Goal: Information Seeking & Learning: Learn about a topic

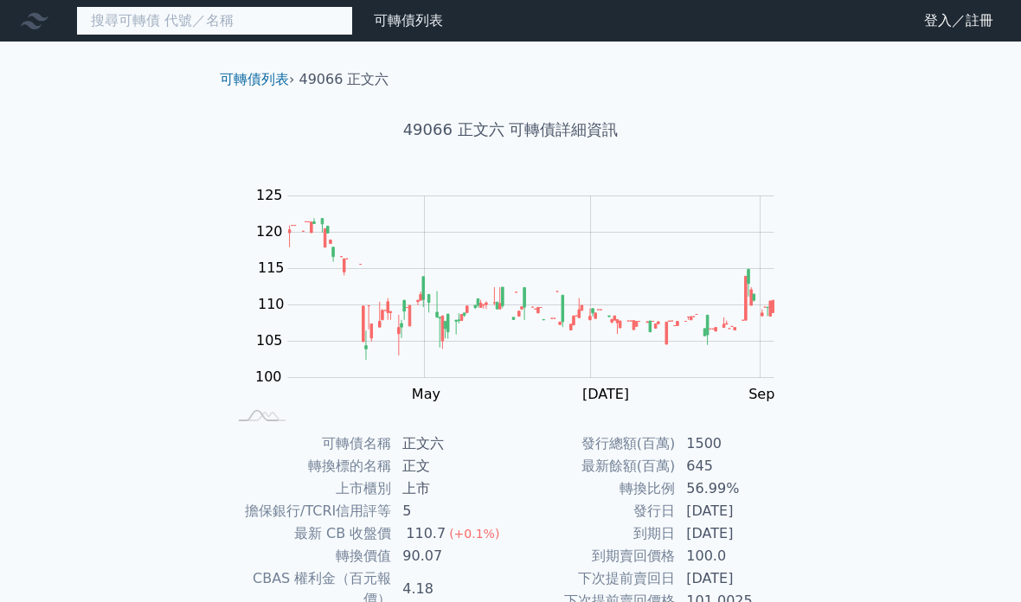
click at [247, 20] on input at bounding box center [214, 20] width 277 height 29
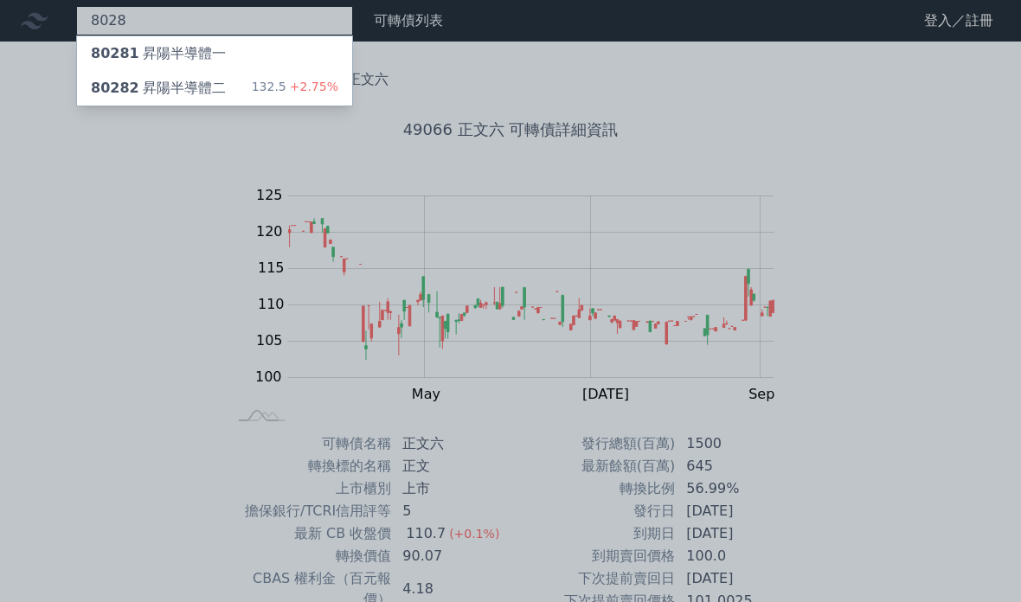
type input "8028"
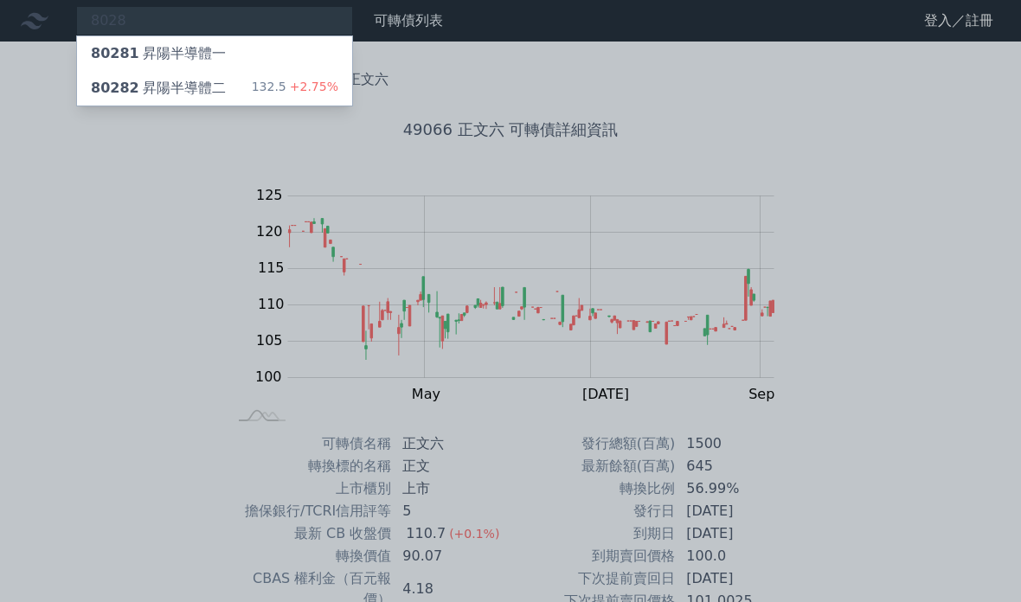
click at [202, 48] on div "80281 昇陽半導體一" at bounding box center [158, 53] width 135 height 21
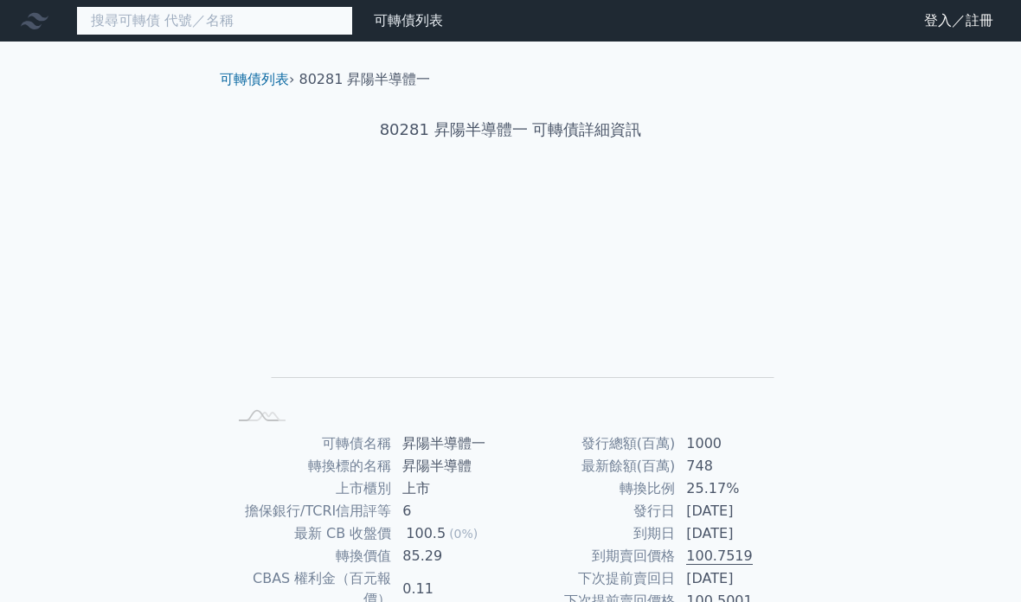
click at [233, 25] on input at bounding box center [214, 20] width 277 height 29
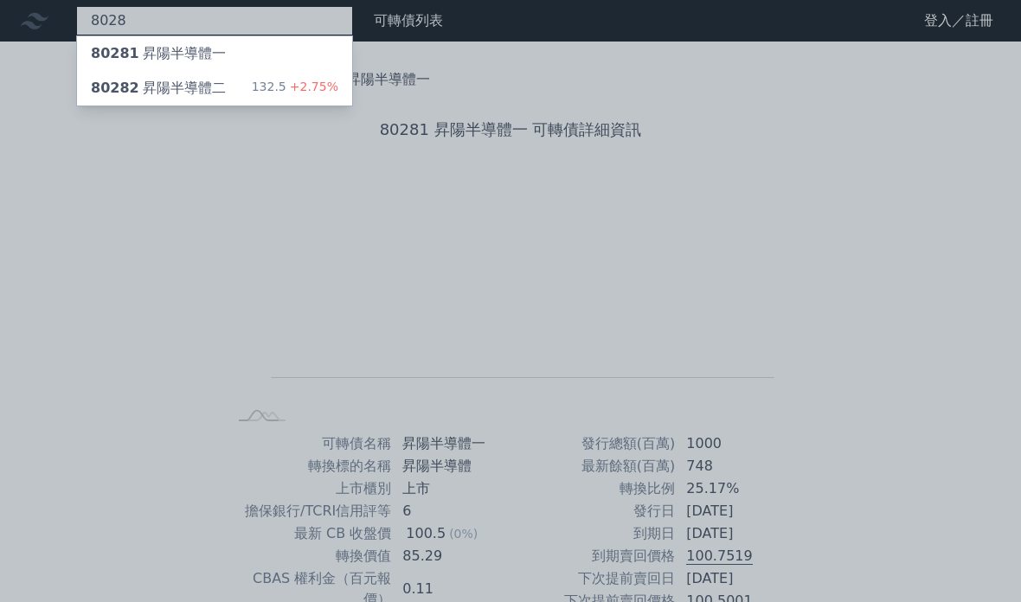
type input "8028"
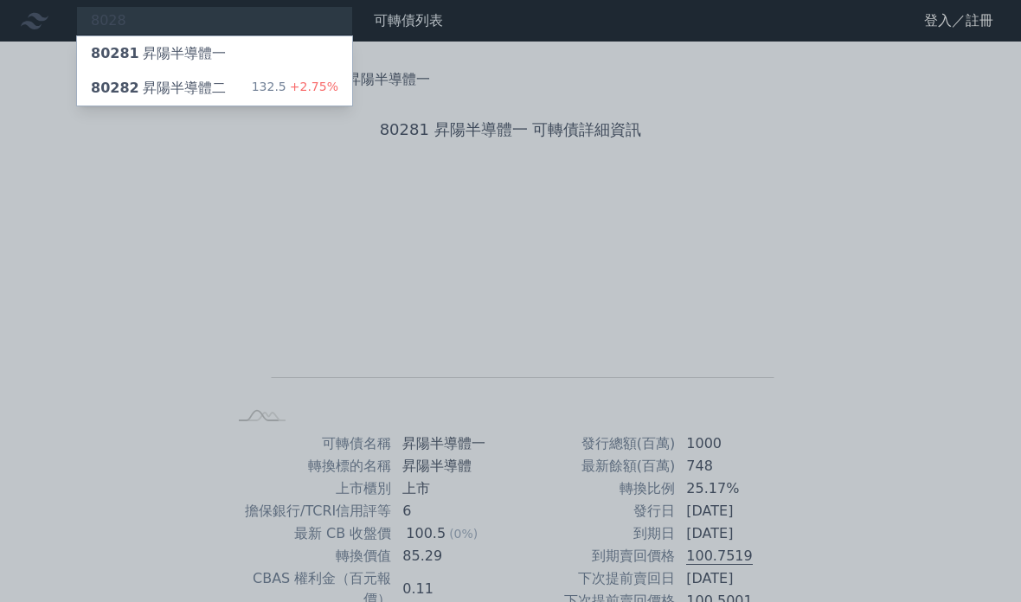
click at [189, 94] on div "80282 昇陽半導體二" at bounding box center [158, 88] width 135 height 21
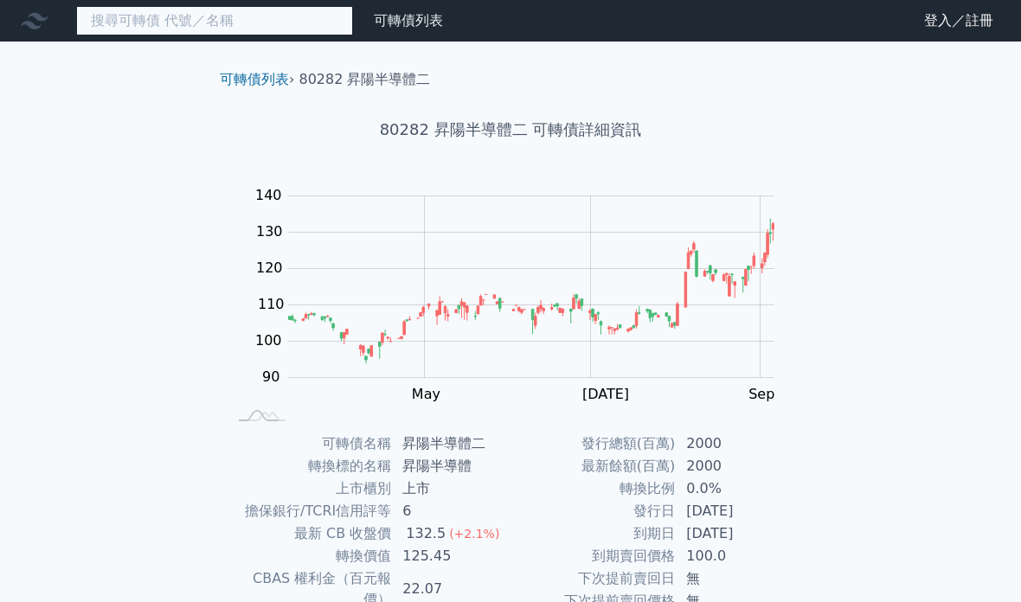
click at [181, 26] on input at bounding box center [214, 20] width 277 height 29
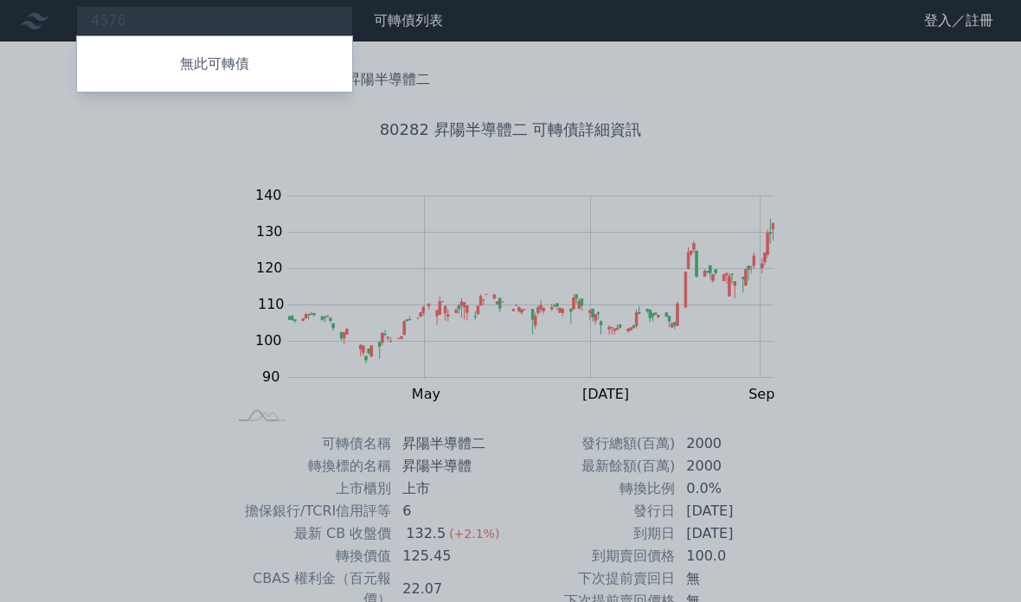
click at [203, 3] on div at bounding box center [510, 301] width 1021 height 602
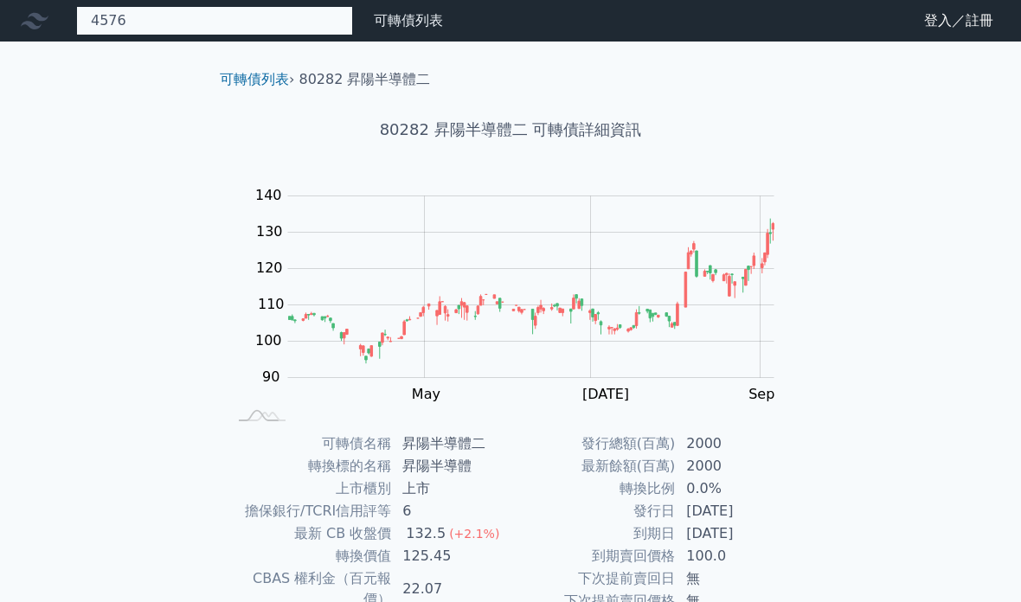
click at [183, 17] on div "4576 無此可轉債" at bounding box center [214, 20] width 277 height 29
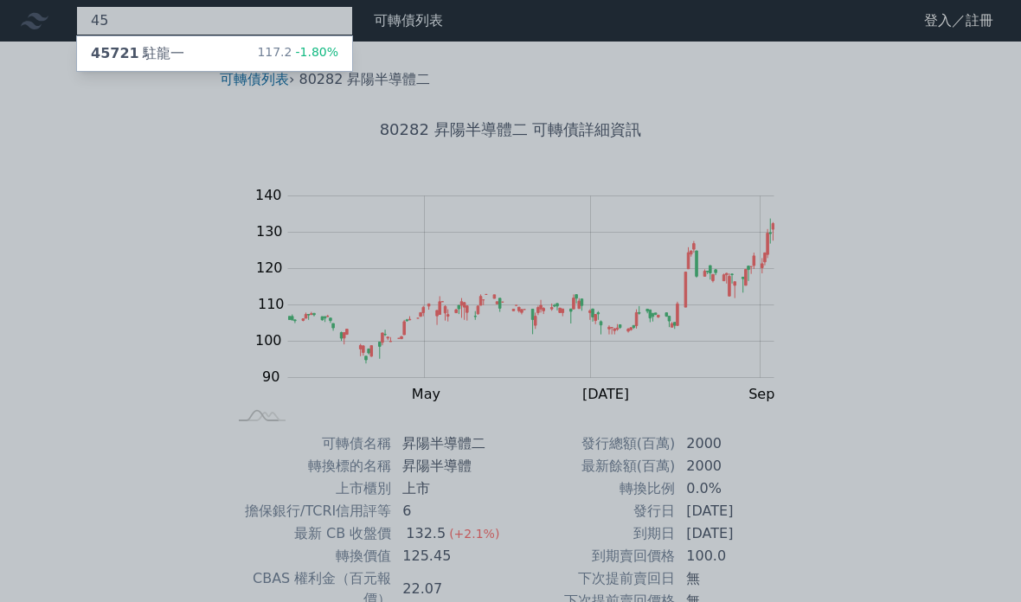
type input "4"
type input "6533"
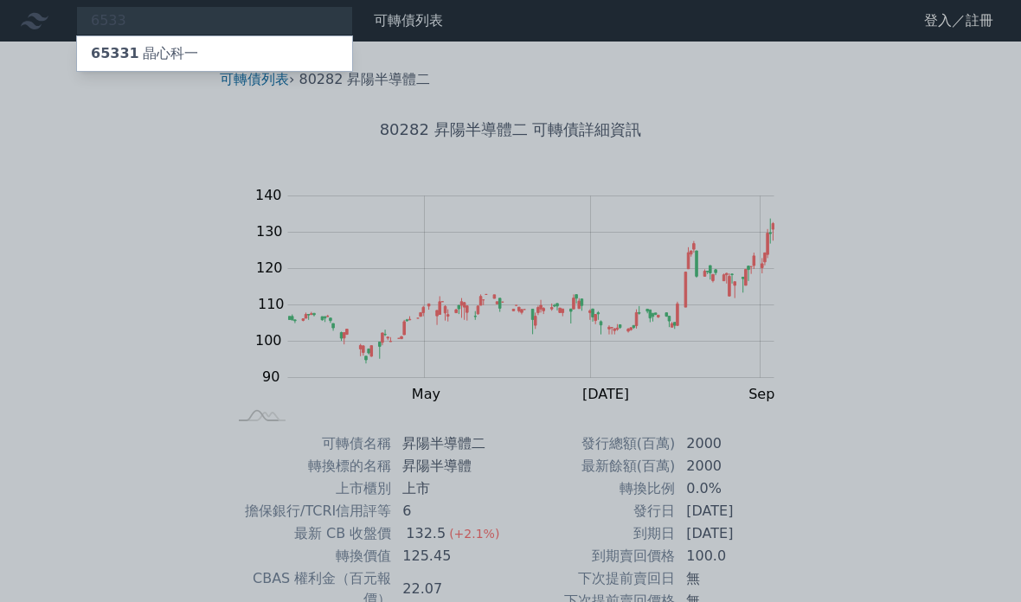
click at [176, 48] on div "65331 晶心科一" at bounding box center [144, 53] width 107 height 21
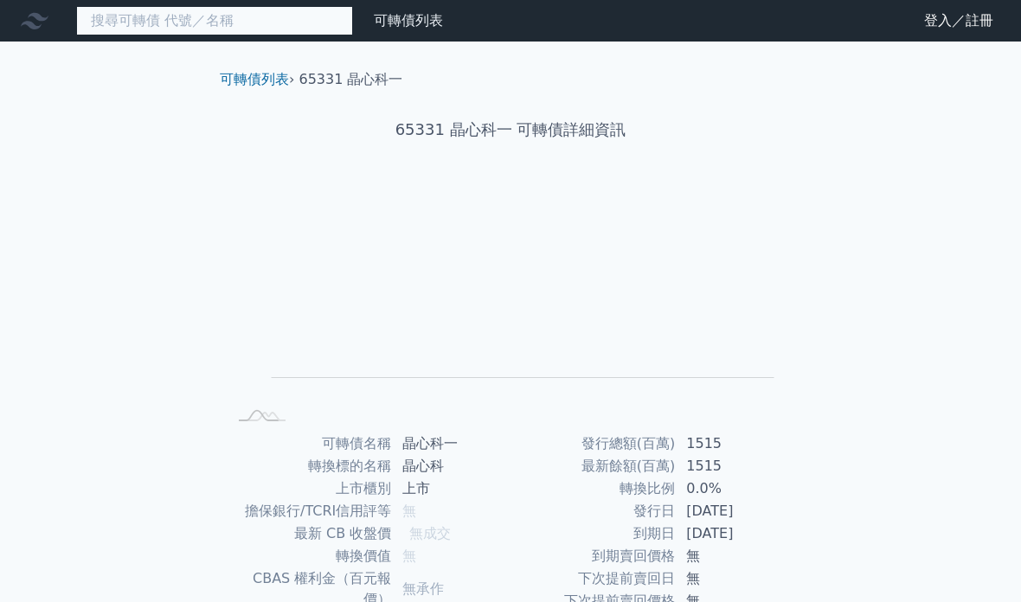
click at [158, 22] on input at bounding box center [214, 20] width 277 height 29
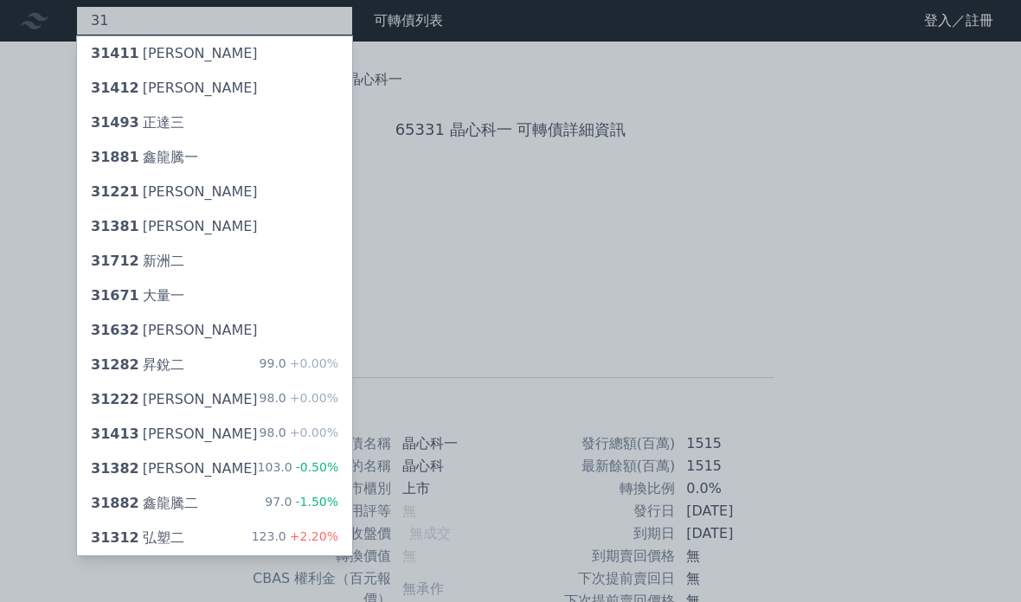
type input "3"
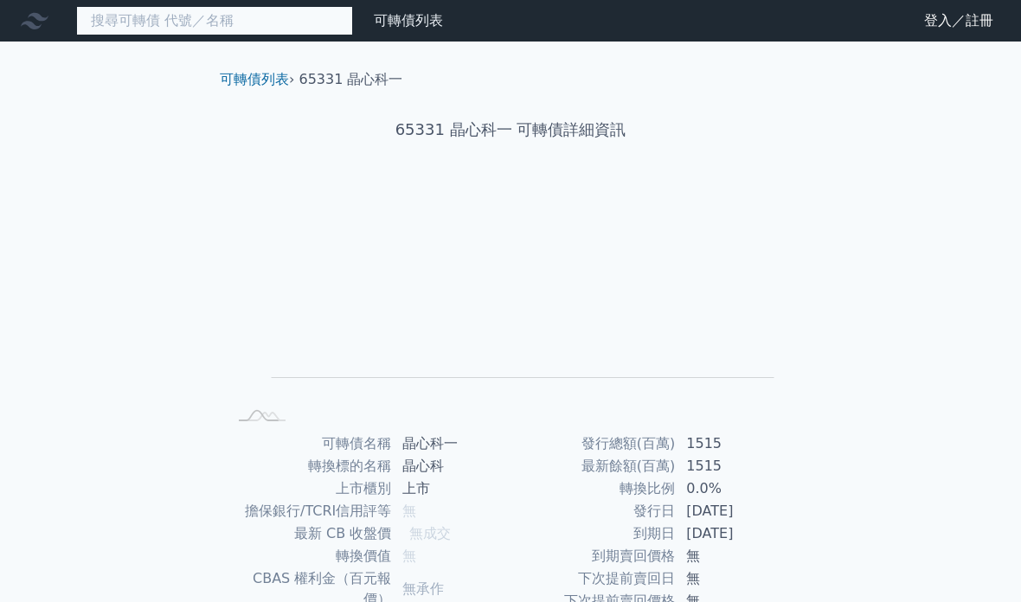
click at [228, 16] on input at bounding box center [214, 20] width 277 height 29
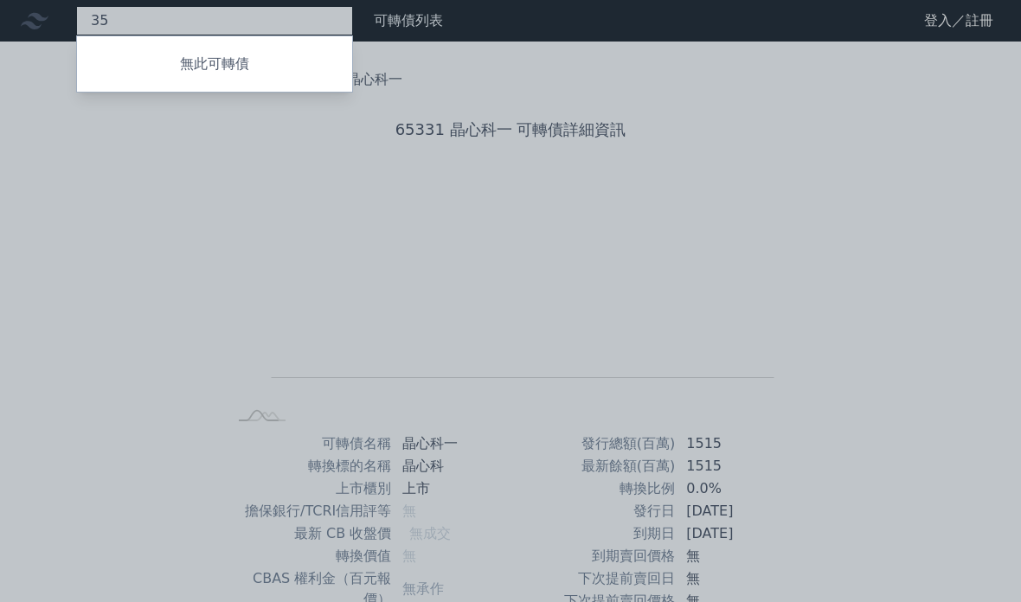
type input "3"
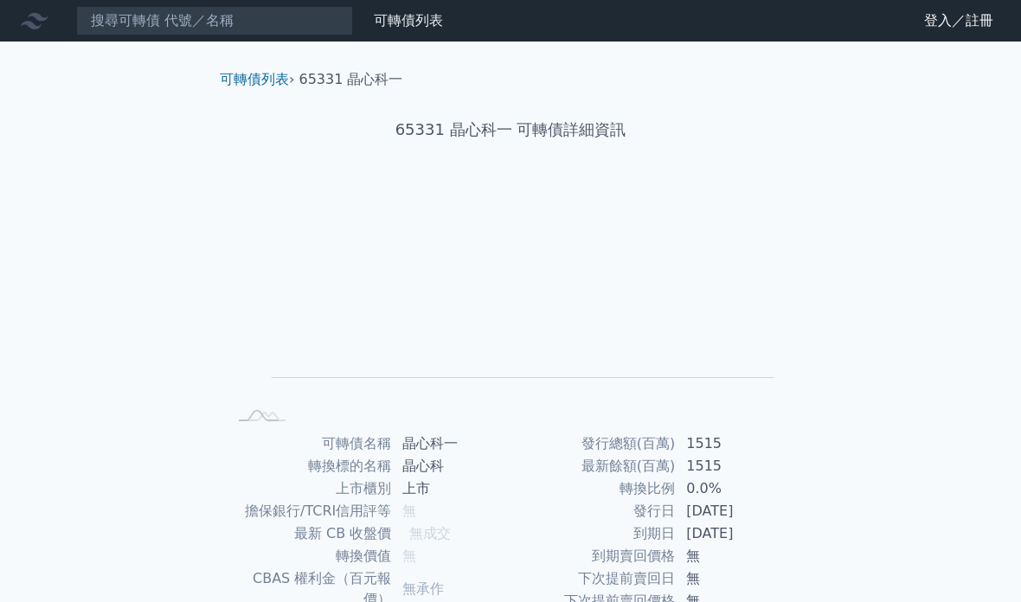
click at [420, 15] on link "可轉債列表" at bounding box center [408, 20] width 69 height 16
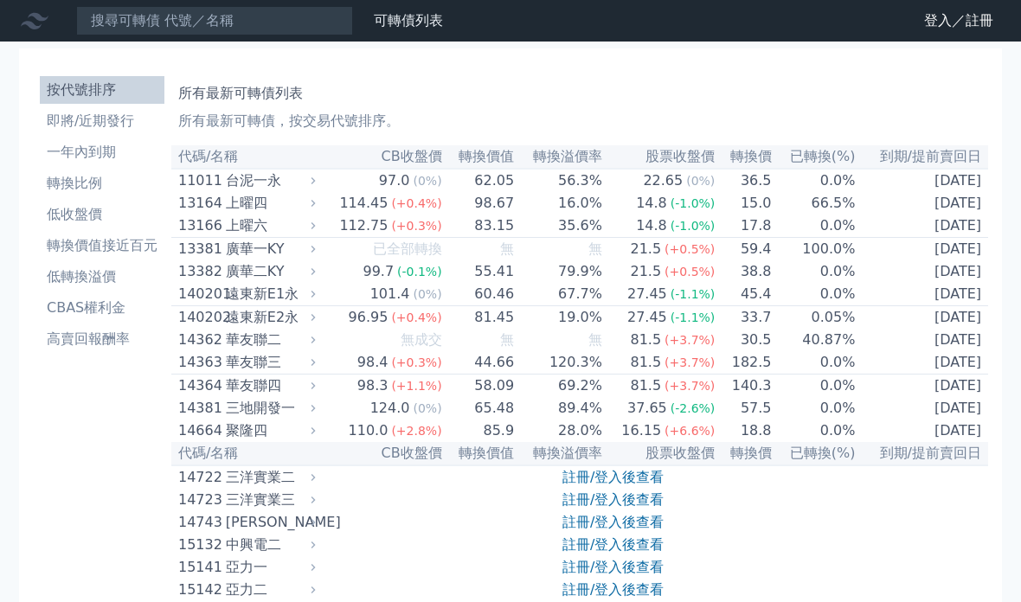
click at [407, 19] on link "可轉債列表" at bounding box center [408, 20] width 69 height 16
click at [119, 123] on li "即將/近期發行" at bounding box center [102, 121] width 125 height 21
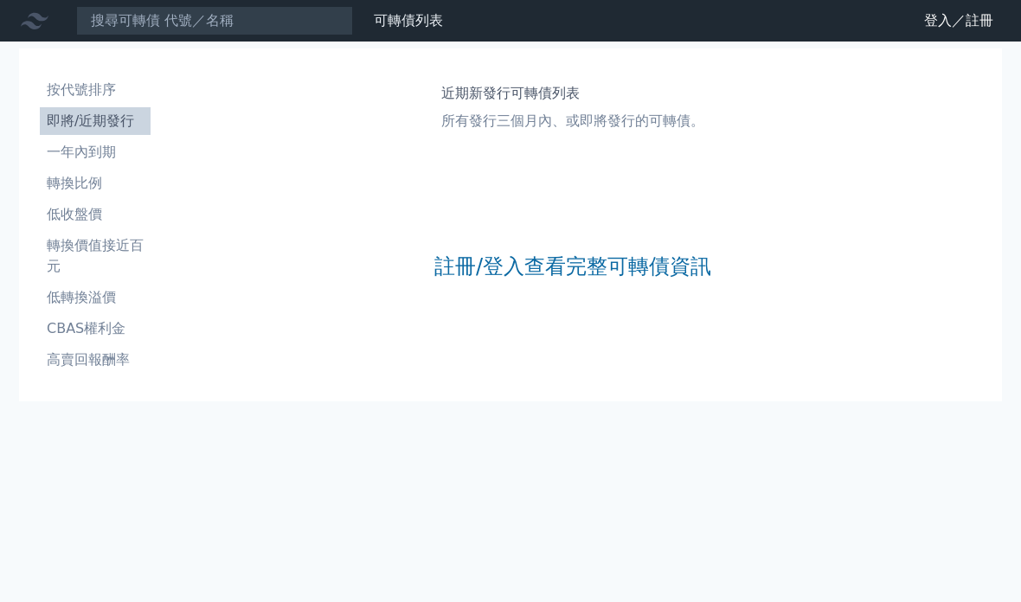
click at [465, 266] on link "註冊/登入查看完整可轉債資訊" at bounding box center [572, 267] width 277 height 28
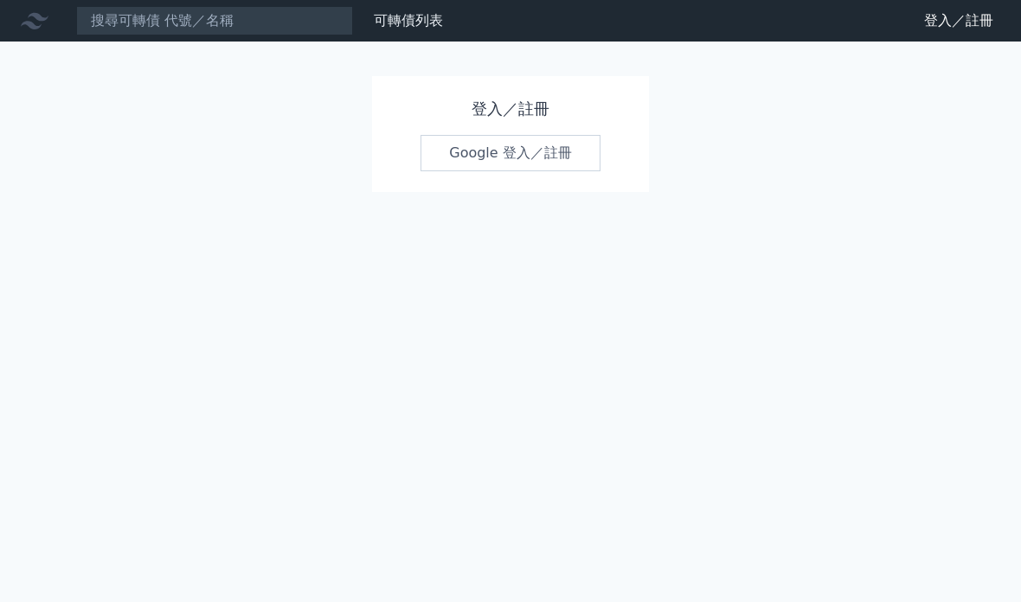
click at [548, 151] on link "Google 登入／註冊" at bounding box center [510, 153] width 180 height 36
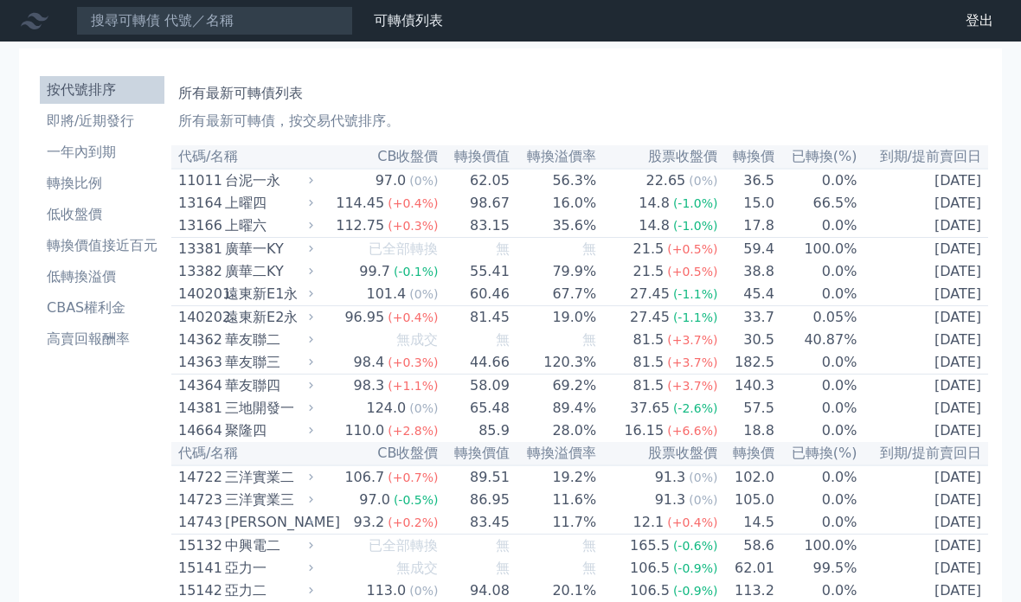
click at [105, 120] on li "即將/近期發行" at bounding box center [102, 121] width 125 height 21
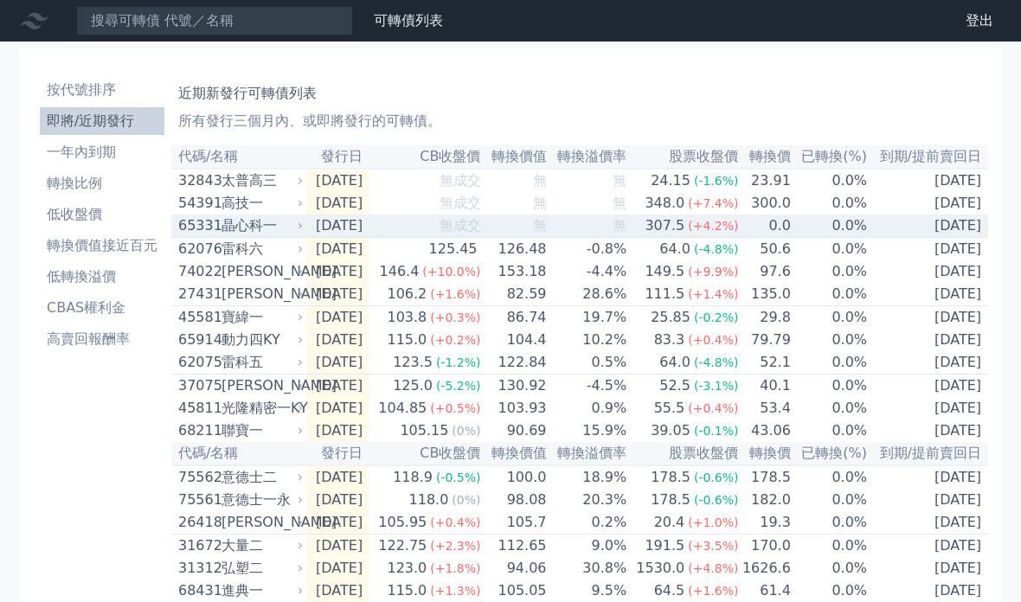
click at [252, 229] on div "晶心科一" at bounding box center [260, 225] width 78 height 21
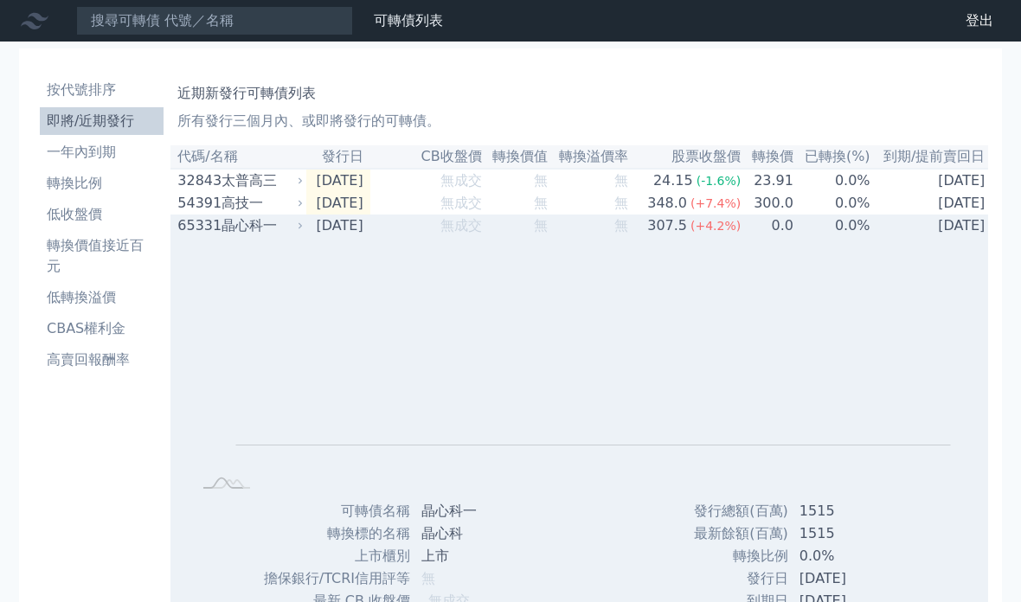
click at [263, 232] on div "晶心科一" at bounding box center [260, 225] width 78 height 21
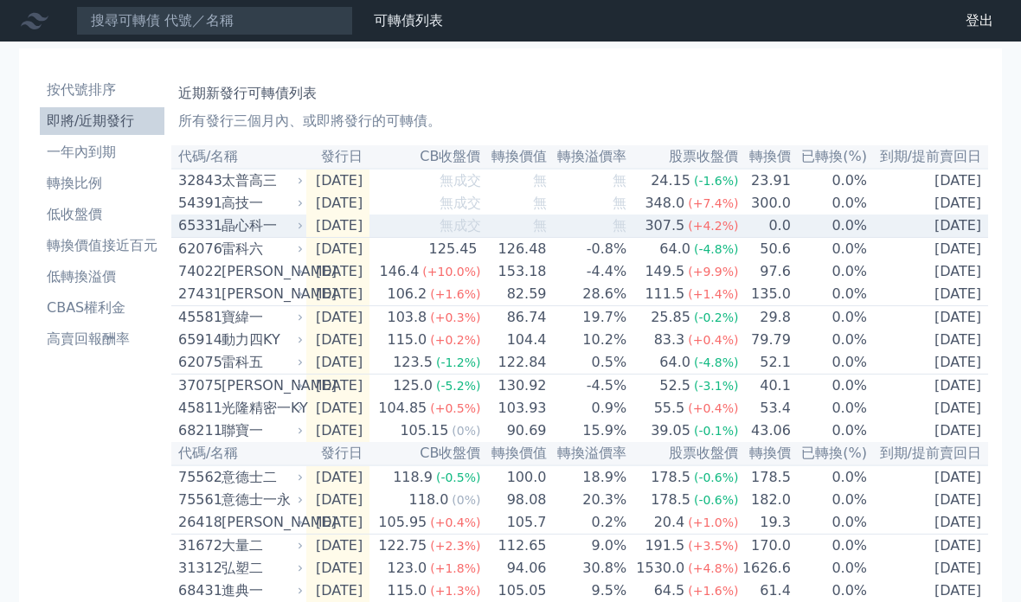
click at [241, 209] on div "高技一" at bounding box center [260, 203] width 78 height 21
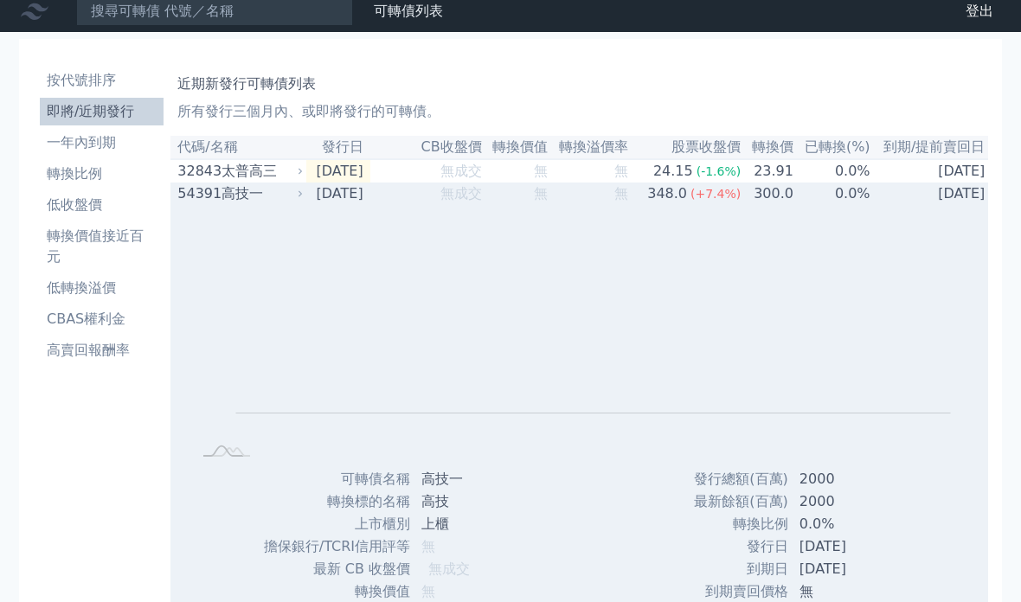
scroll to position [5, 0]
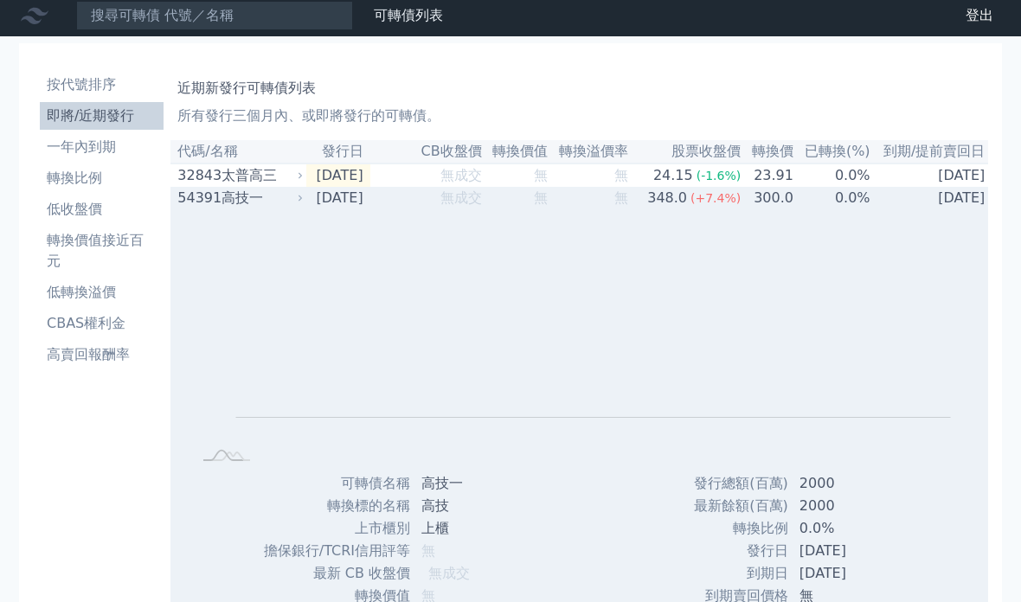
click at [234, 202] on div "高技一" at bounding box center [260, 198] width 78 height 21
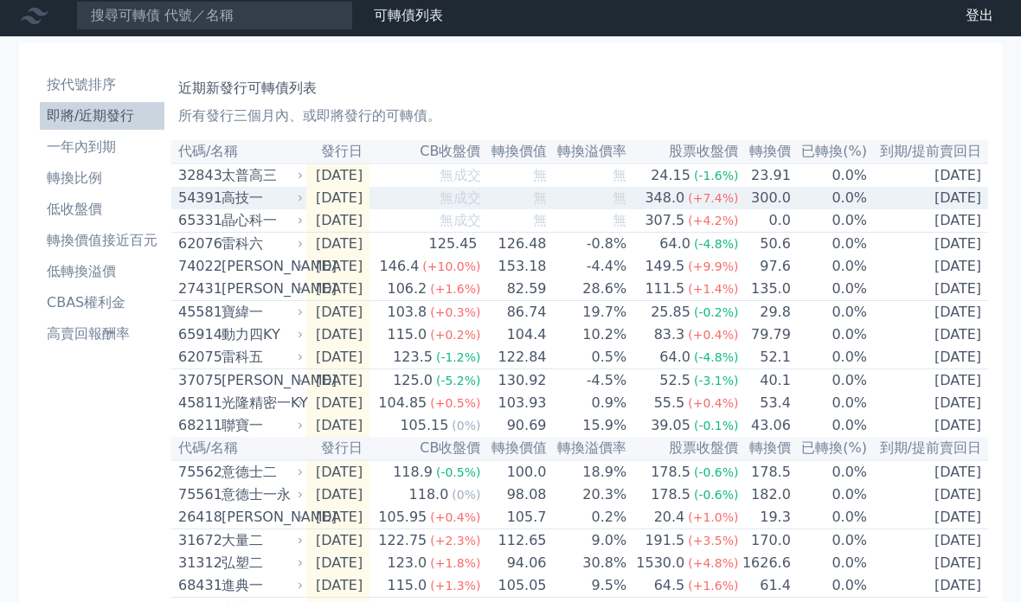
scroll to position [0, 0]
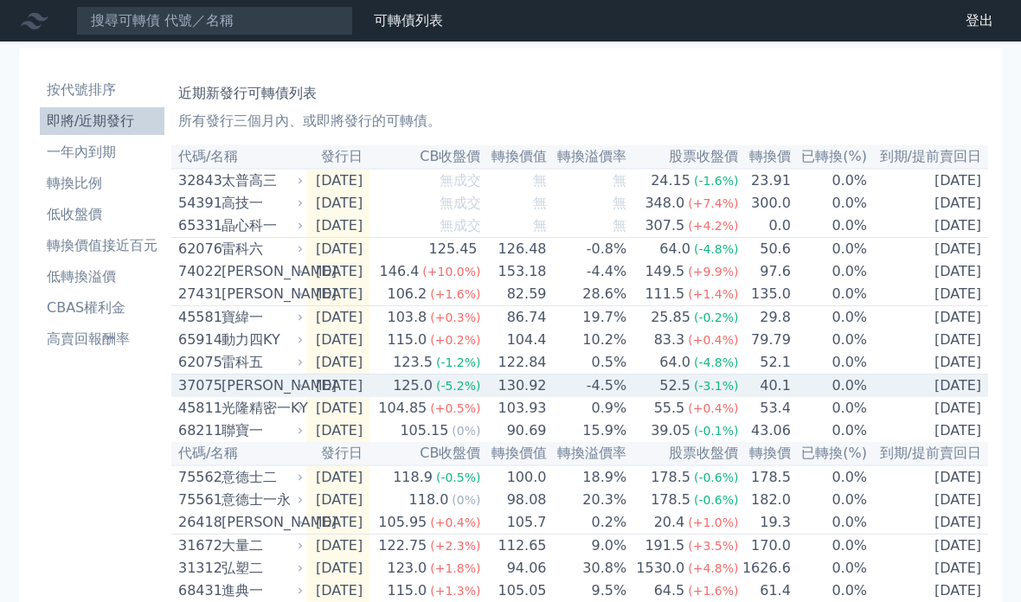
click at [244, 396] on div "[PERSON_NAME]" at bounding box center [260, 385] width 78 height 21
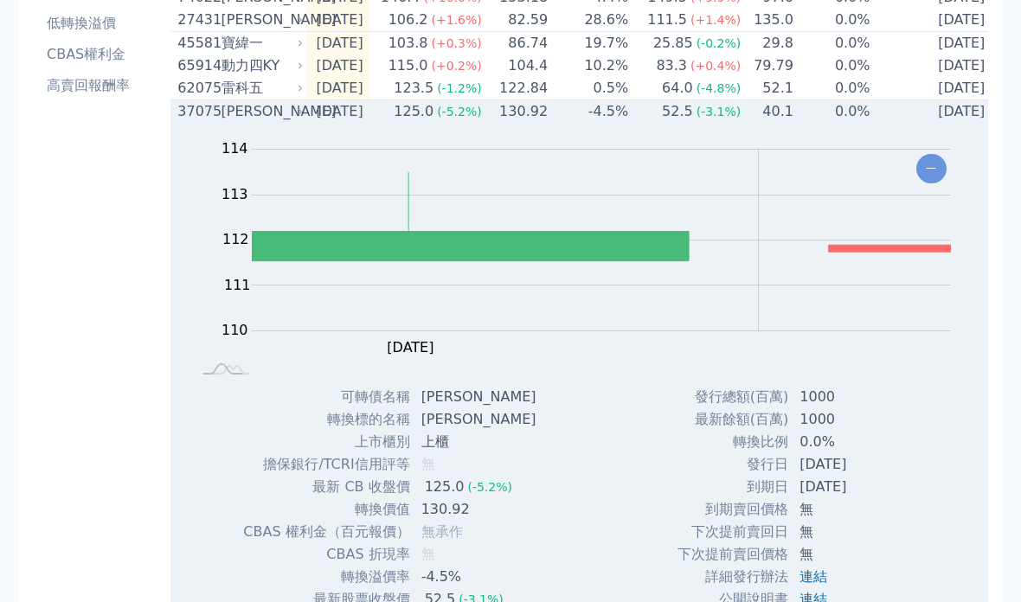
scroll to position [242, 0]
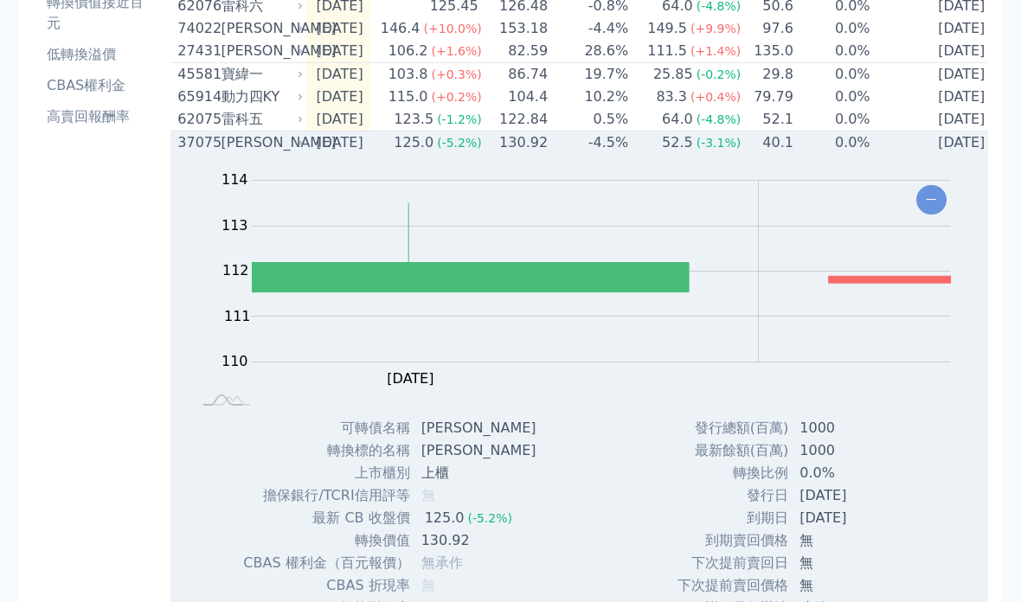
click at [237, 150] on div "[PERSON_NAME]" at bounding box center [260, 143] width 78 height 21
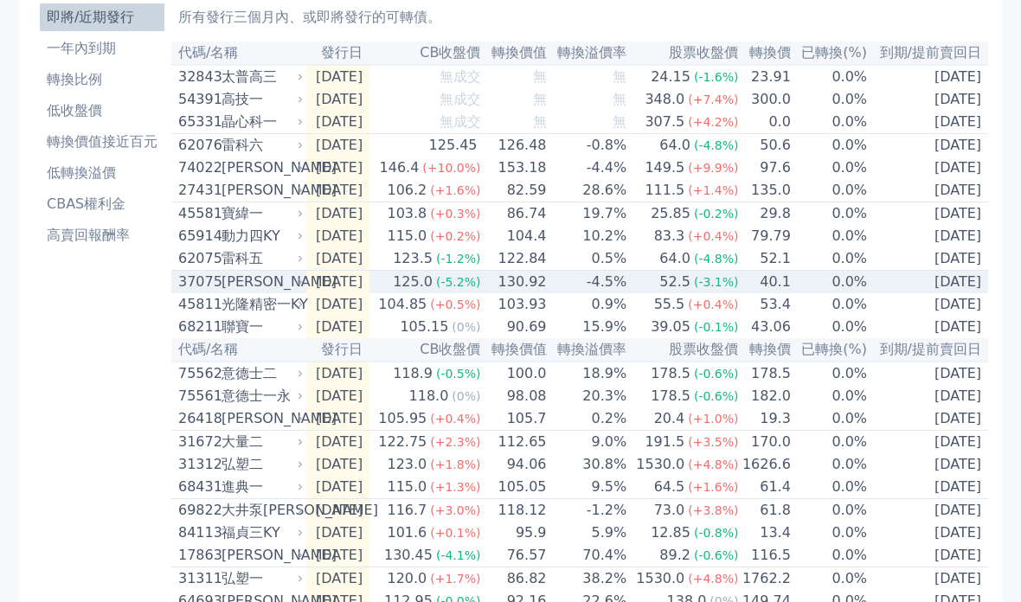
scroll to position [95, 0]
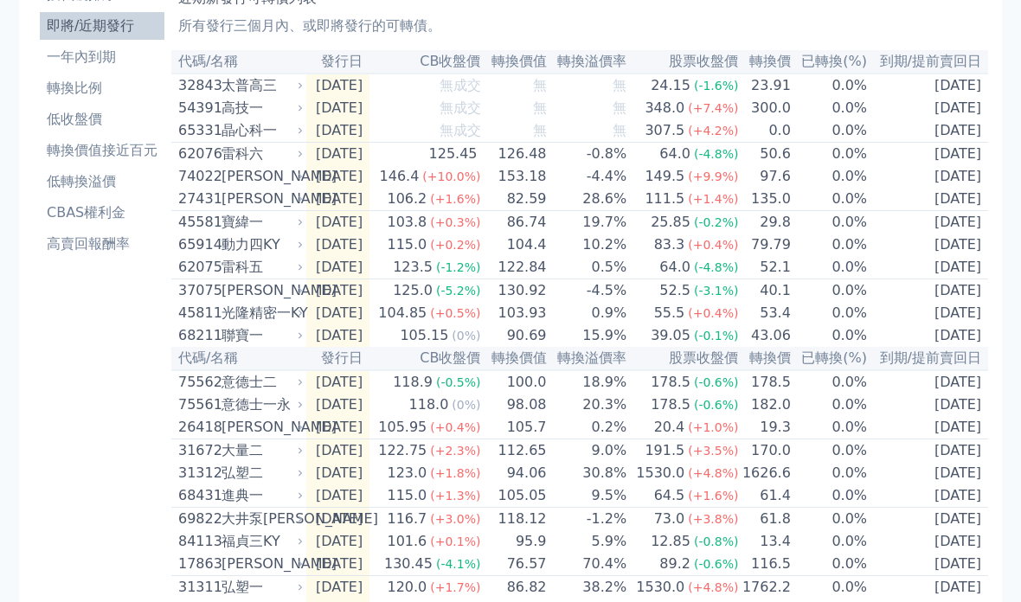
click at [91, 62] on li "一年內到期" at bounding box center [102, 57] width 125 height 21
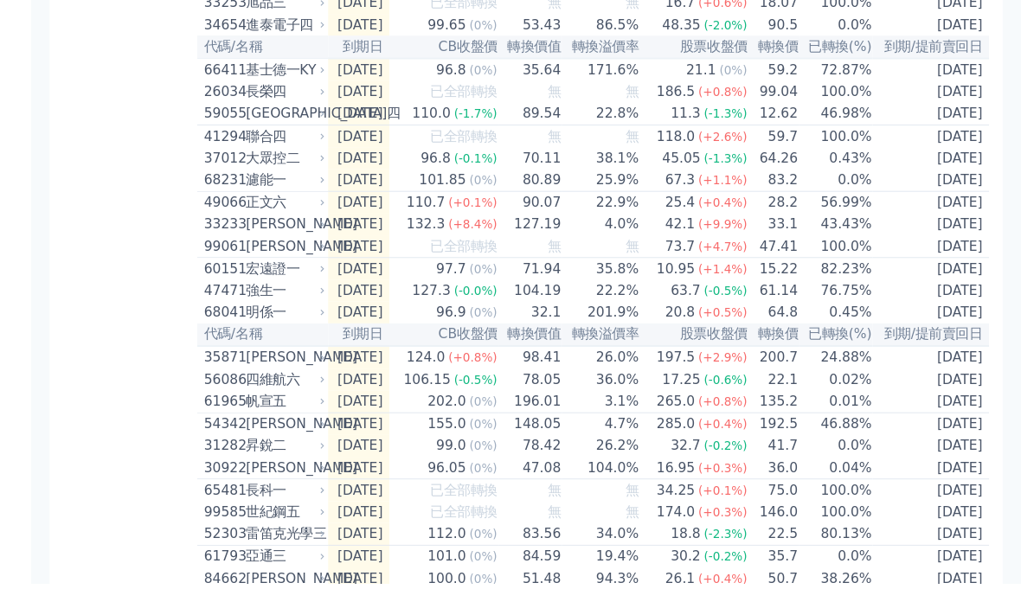
scroll to position [1906, 0]
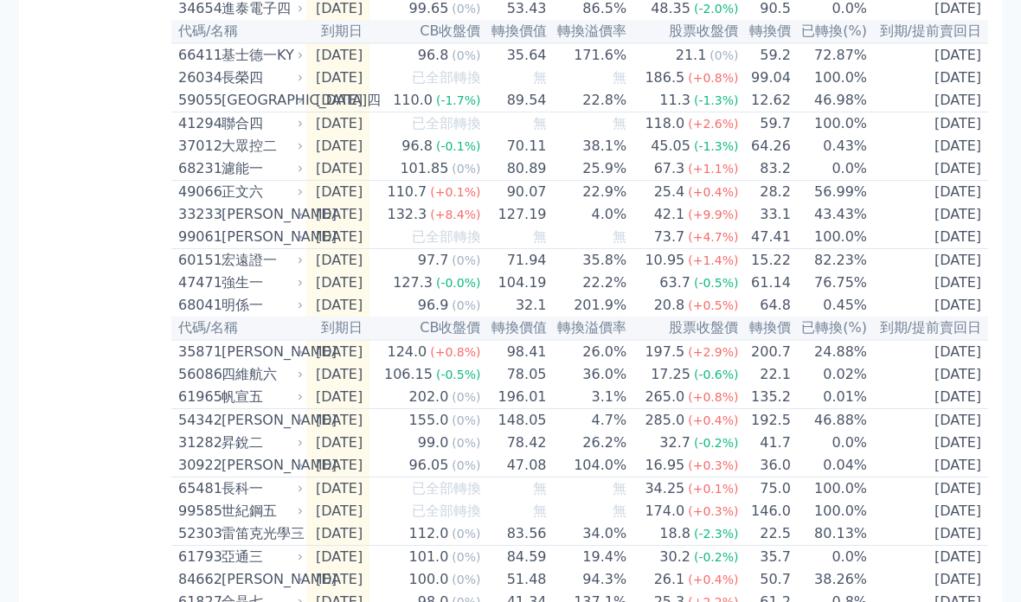
click at [245, 225] on div "[PERSON_NAME]" at bounding box center [260, 214] width 78 height 21
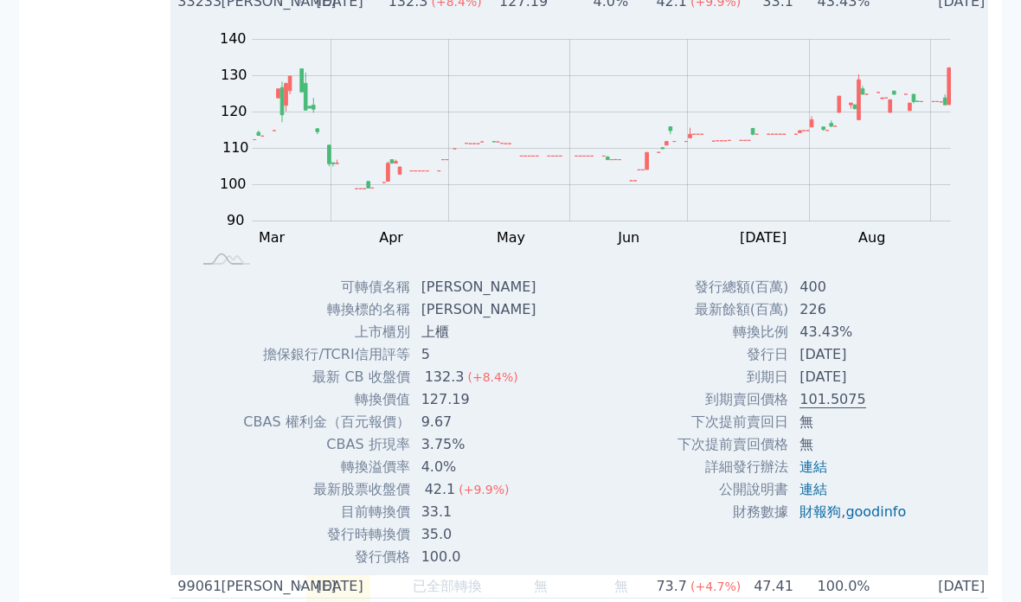
scroll to position [2110, 0]
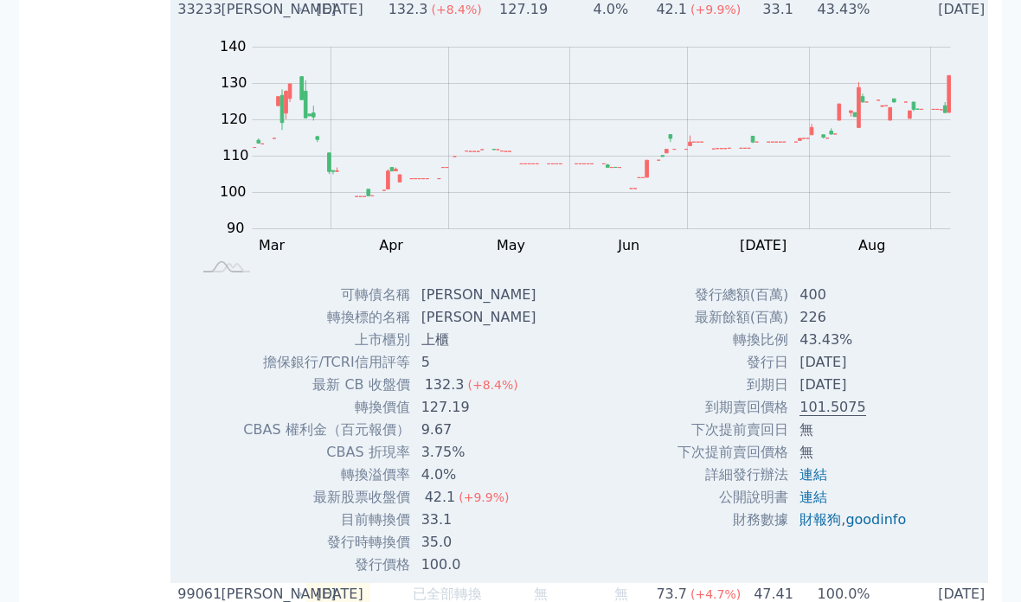
click at [234, 21] on div "[PERSON_NAME]" at bounding box center [260, 10] width 78 height 21
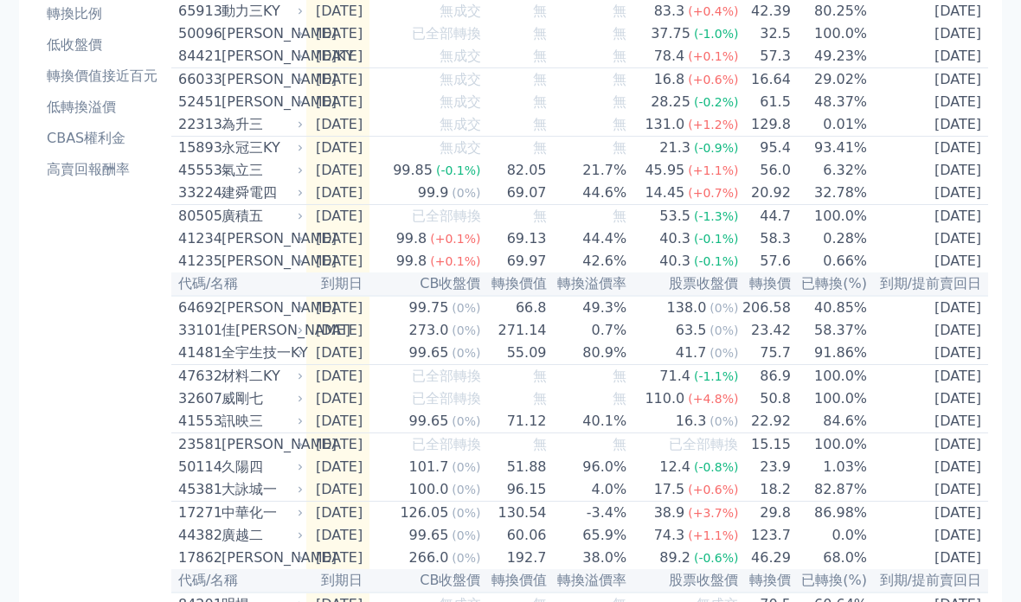
scroll to position [0, 0]
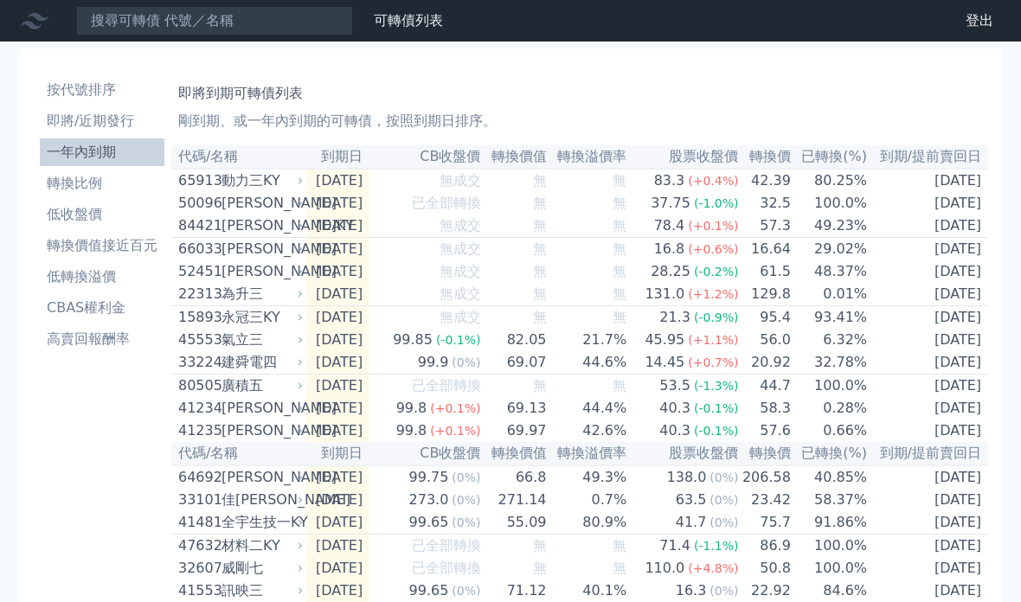
click at [85, 183] on li "轉換比例" at bounding box center [102, 183] width 125 height 21
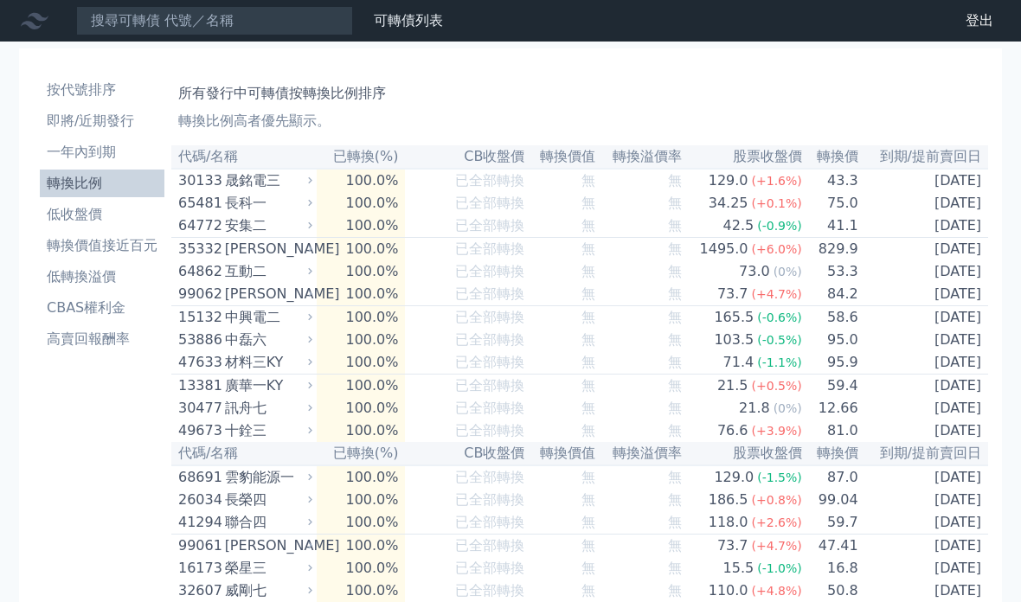
click at [99, 183] on li "轉換比例" at bounding box center [102, 183] width 125 height 21
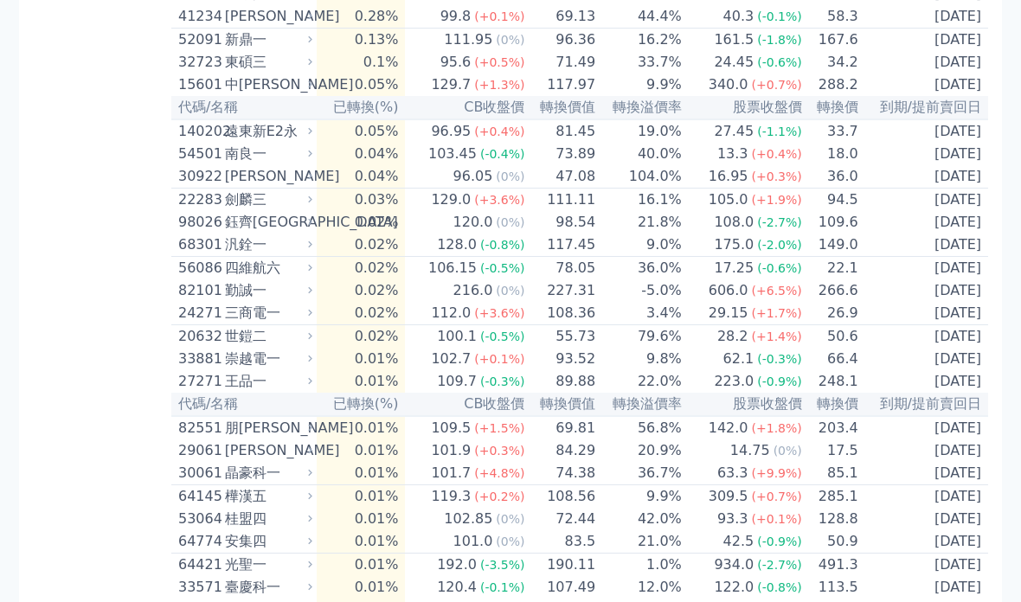
scroll to position [4203, 0]
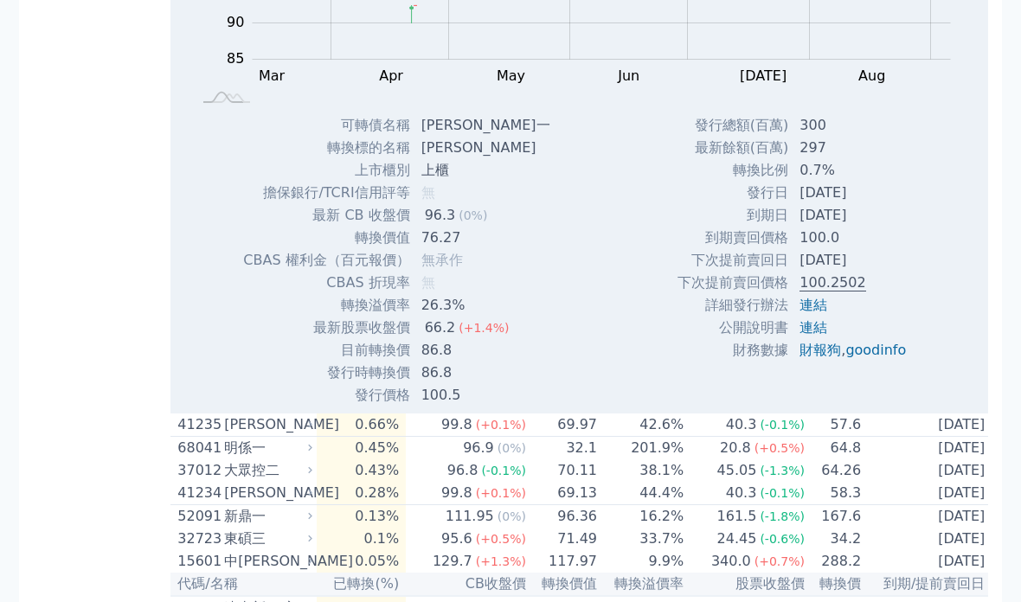
scroll to position [4289, 0]
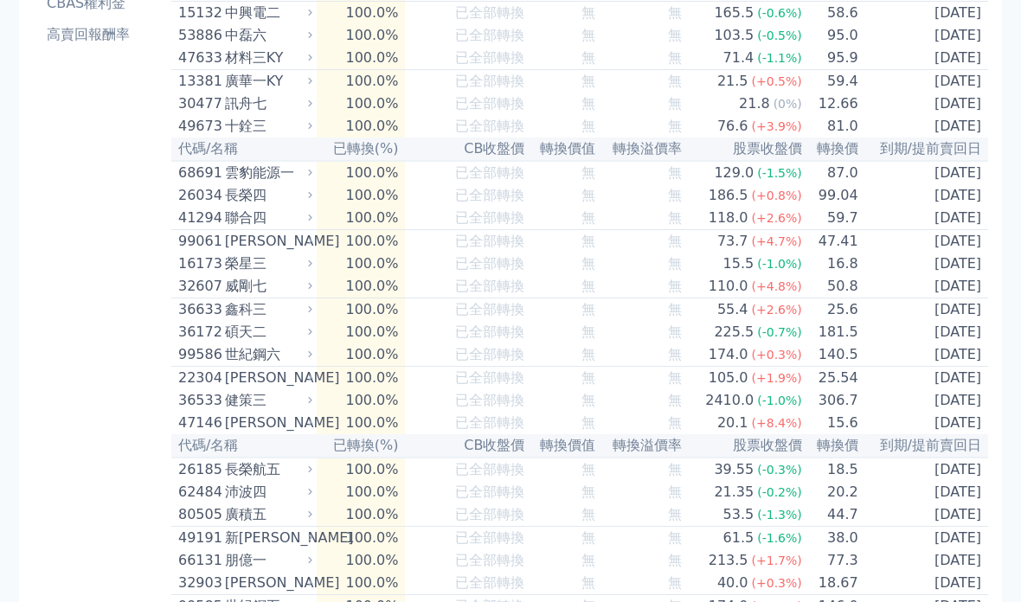
scroll to position [0, 0]
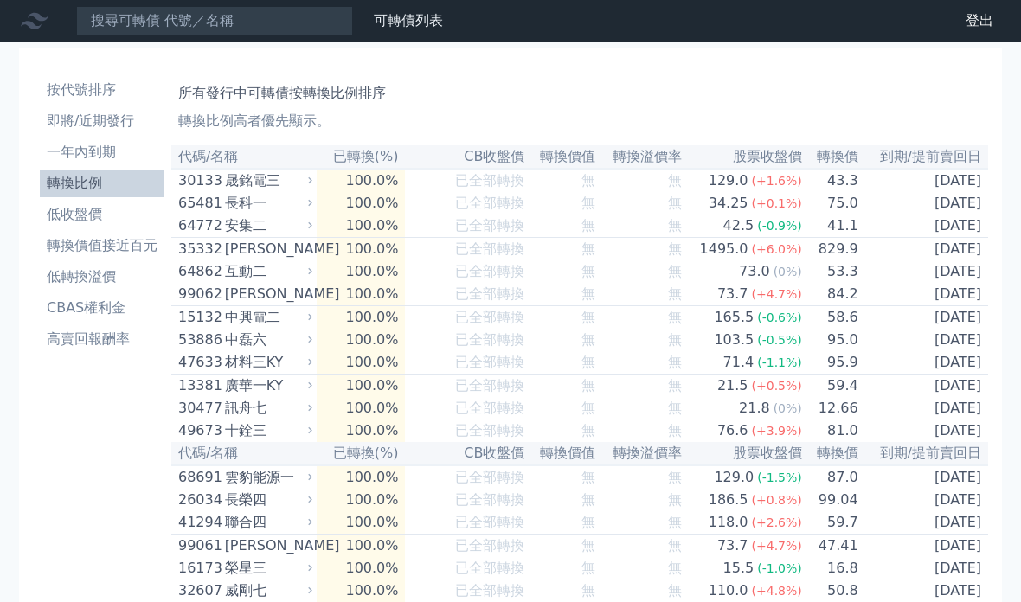
click at [110, 119] on li "即將/近期發行" at bounding box center [102, 121] width 125 height 21
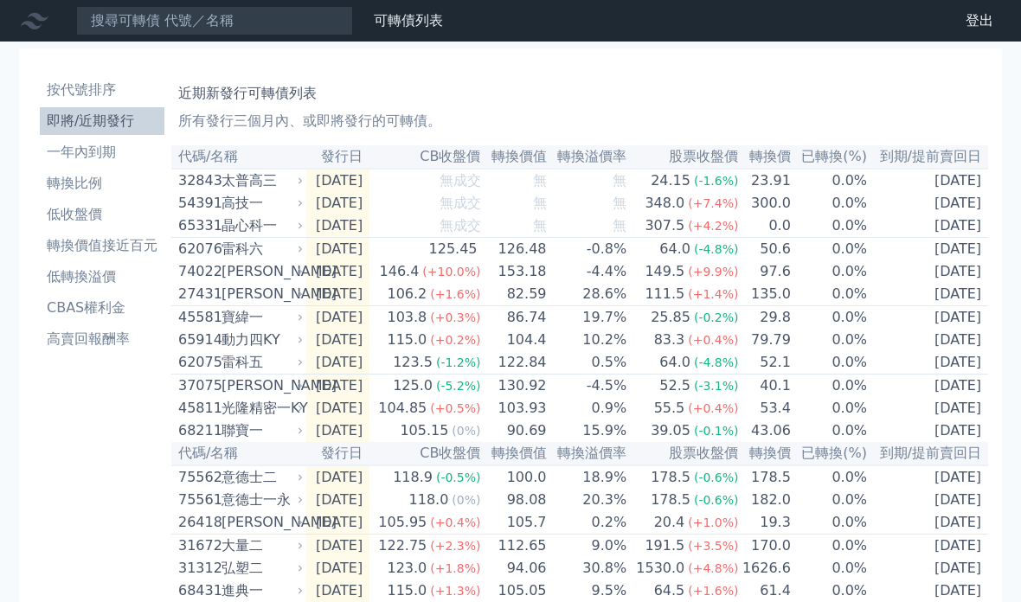
click at [0, 0] on link "財務數據" at bounding box center [0, 0] width 0 height 0
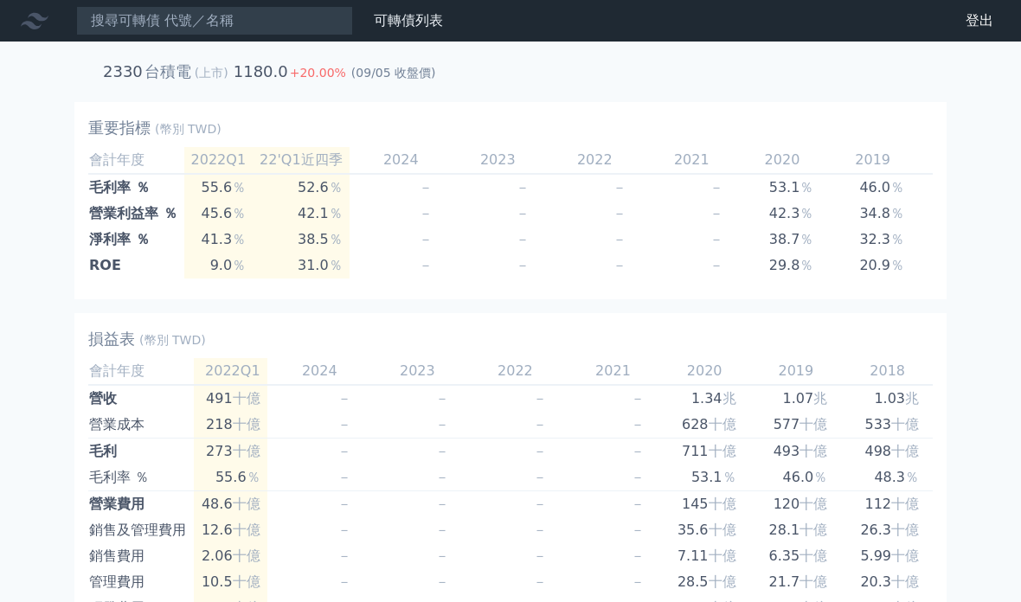
click at [0, 0] on link "財務數據" at bounding box center [0, 0] width 0 height 0
click at [412, 23] on link "可轉債列表" at bounding box center [408, 20] width 69 height 16
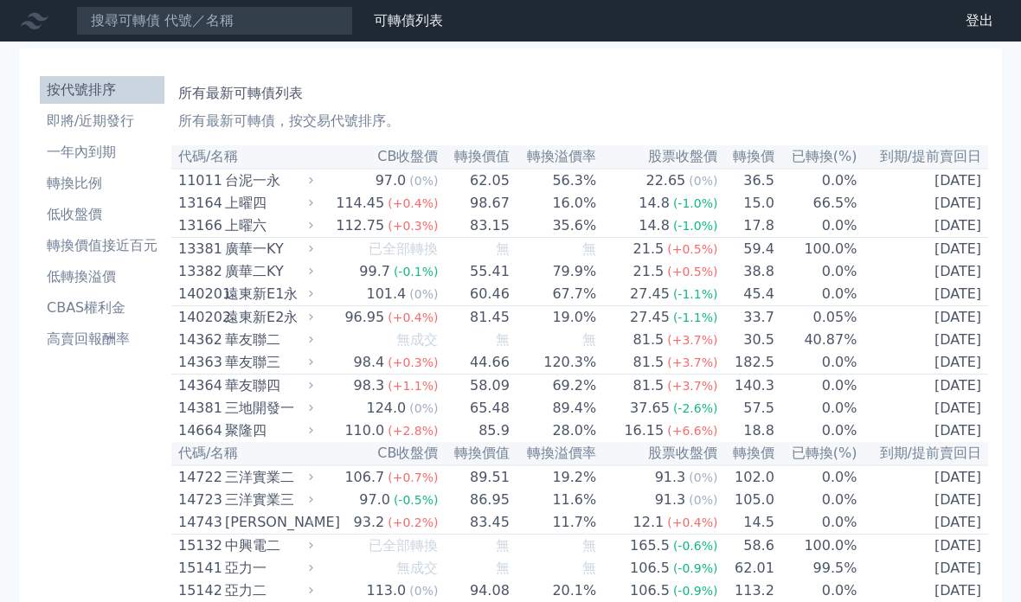
click at [403, 24] on link "可轉債列表" at bounding box center [408, 20] width 69 height 16
